Goal: Find specific page/section: Find specific page/section

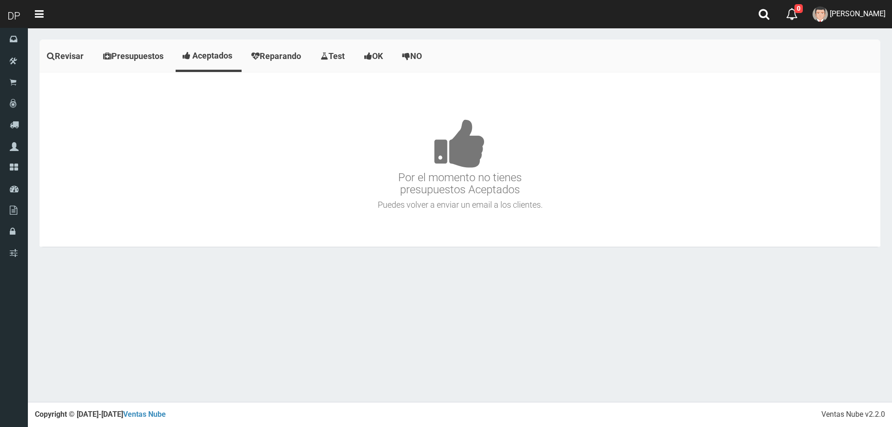
scroll to position [5865, 0]
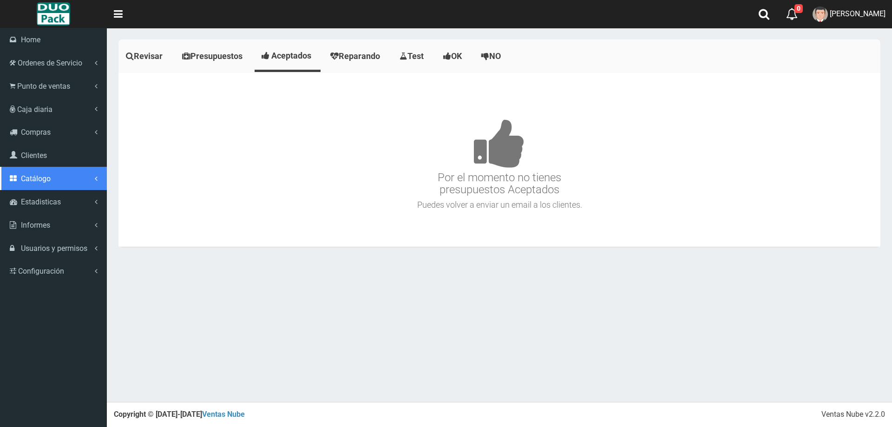
click at [46, 177] on span "Catálogo" at bounding box center [36, 178] width 30 height 9
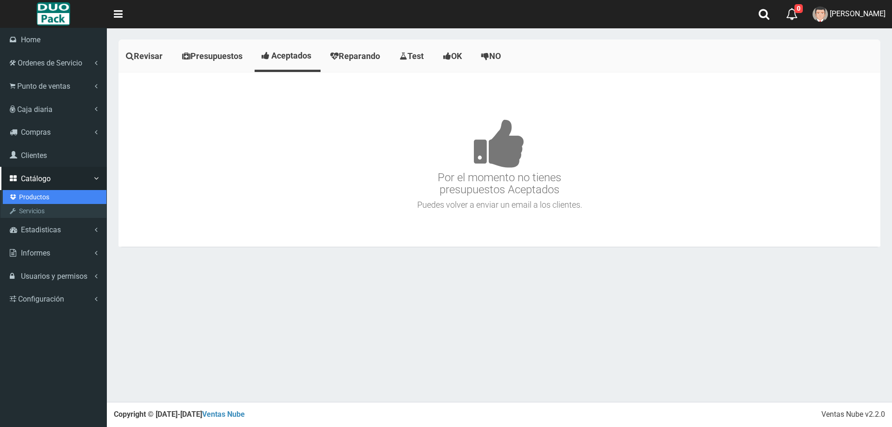
click at [55, 197] on link "Productos" at bounding box center [55, 197] width 104 height 14
click at [48, 196] on link "Productos" at bounding box center [55, 197] width 104 height 14
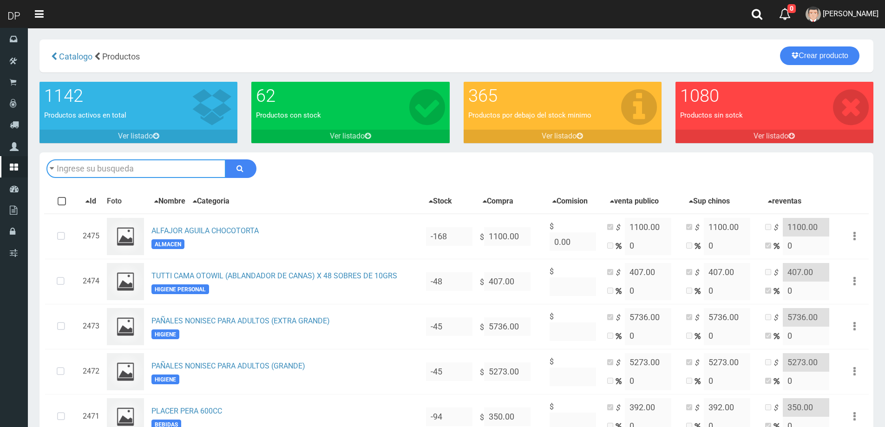
click at [154, 169] on input "text" at bounding box center [135, 168] width 179 height 19
type input "la que"
click at [225, 159] on button "submit" at bounding box center [240, 168] width 31 height 19
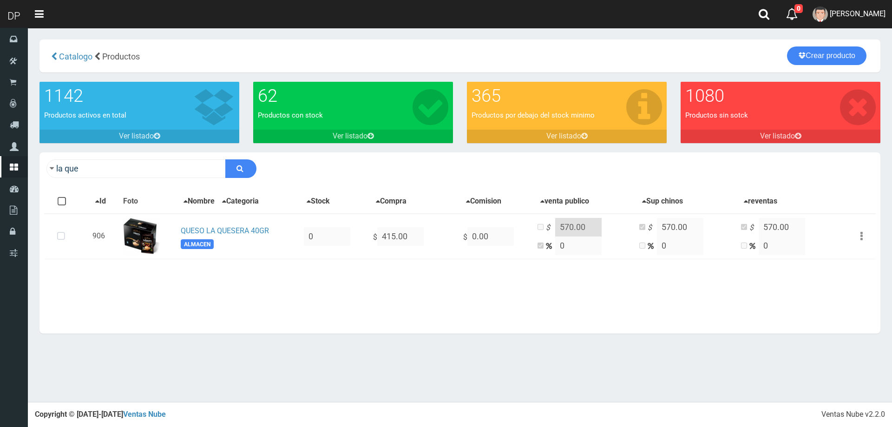
scroll to position [5865, 0]
